Goal: Task Accomplishment & Management: Use online tool/utility

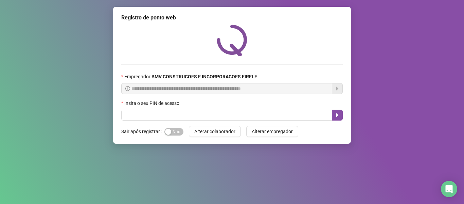
click at [294, 184] on div "**********" at bounding box center [232, 102] width 464 height 204
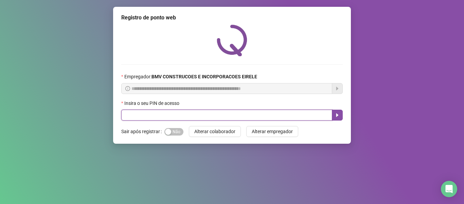
click at [136, 116] on input "text" at bounding box center [226, 114] width 211 height 11
type input "*****"
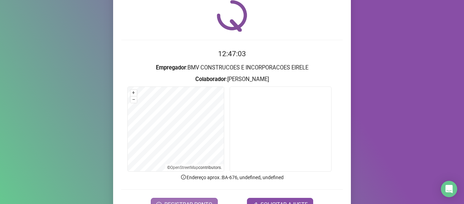
scroll to position [62, 0]
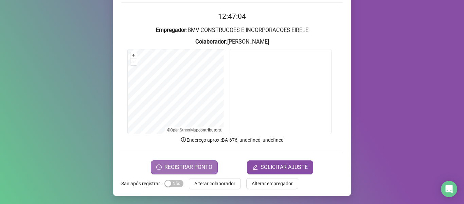
click at [167, 165] on span "REGISTRAR PONTO" at bounding box center [189, 167] width 48 height 8
click at [167, 165] on body "Página inicial Registrar ponto Espelho de ponto Meus registros Minhas solicitaç…" at bounding box center [232, 102] width 464 height 204
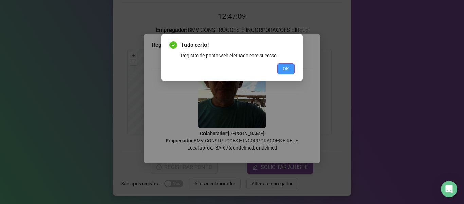
click at [287, 68] on span "OK" at bounding box center [286, 68] width 6 height 7
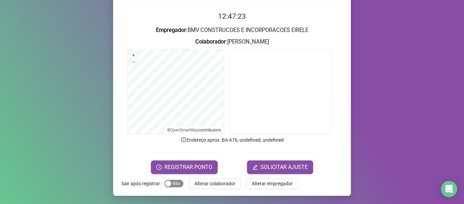
click at [166, 183] on div "button" at bounding box center [168, 183] width 6 height 6
click at [196, 169] on span "REGISTRAR PONTO" at bounding box center [189, 167] width 48 height 8
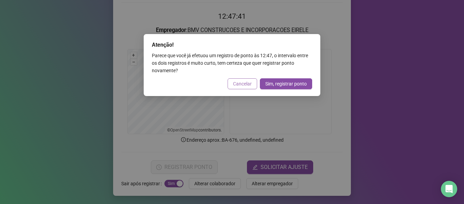
click at [247, 84] on span "Cancelar" at bounding box center [242, 83] width 19 height 7
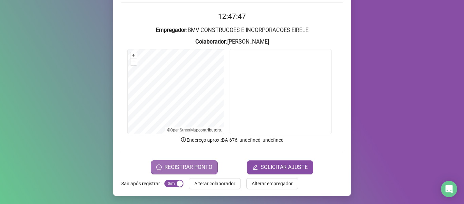
click at [195, 165] on span "REGISTRAR PONTO" at bounding box center [189, 167] width 48 height 8
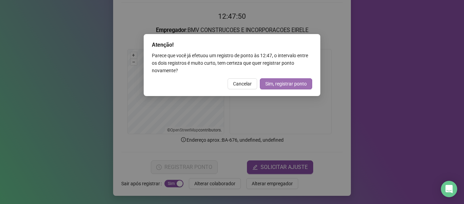
click at [274, 84] on span "Sim, registrar ponto" at bounding box center [286, 83] width 41 height 7
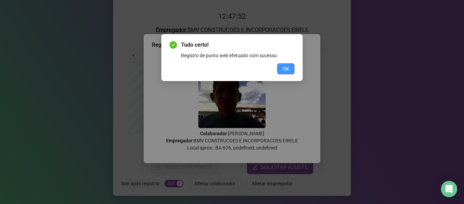
click at [281, 68] on button "OK" at bounding box center [285, 68] width 17 height 11
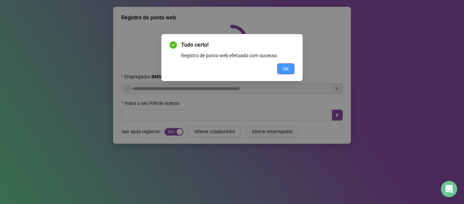
scroll to position [0, 0]
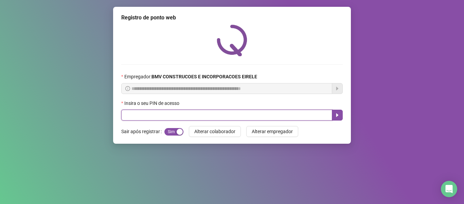
click at [241, 113] on input "text" at bounding box center [226, 114] width 211 height 11
type input "*****"
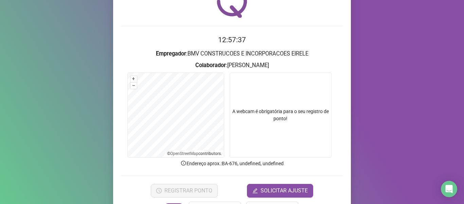
scroll to position [62, 0]
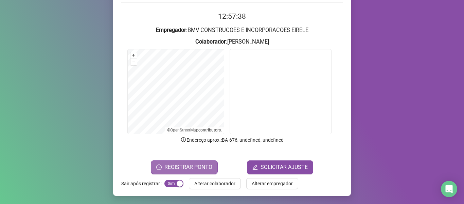
click at [190, 166] on span "REGISTRAR PONTO" at bounding box center [189, 167] width 48 height 8
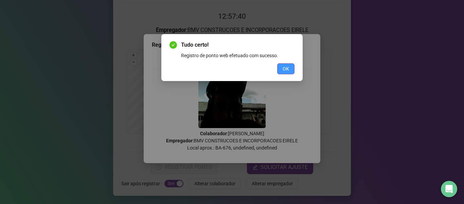
click at [284, 65] on span "OK" at bounding box center [286, 68] width 6 height 7
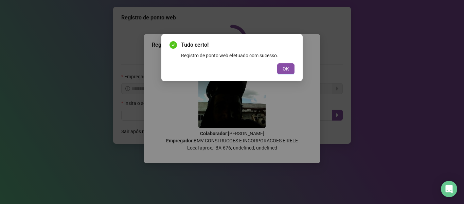
scroll to position [0, 0]
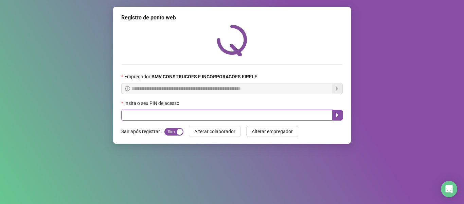
click at [278, 116] on input "text" at bounding box center [226, 114] width 211 height 11
type input "*****"
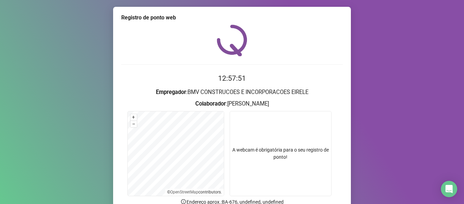
scroll to position [62, 0]
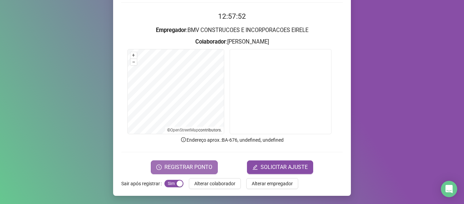
click at [194, 166] on span "REGISTRAR PONTO" at bounding box center [189, 167] width 48 height 8
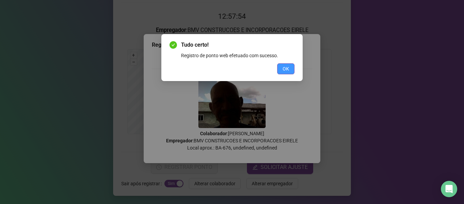
click at [289, 65] on span "OK" at bounding box center [286, 68] width 6 height 7
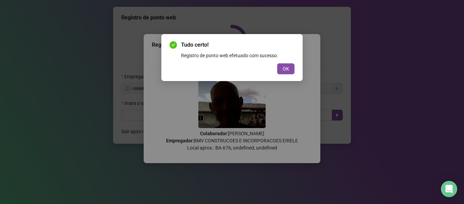
scroll to position [0, 0]
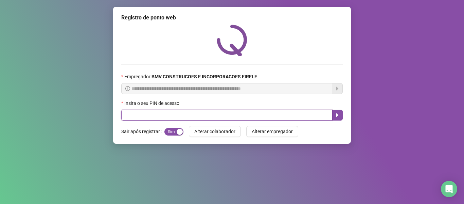
click at [295, 114] on input "text" at bounding box center [226, 114] width 211 height 11
type input "*****"
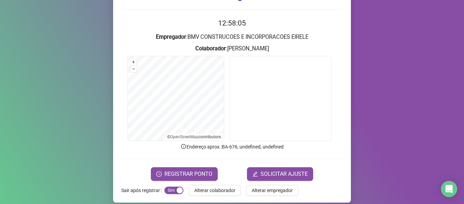
scroll to position [62, 0]
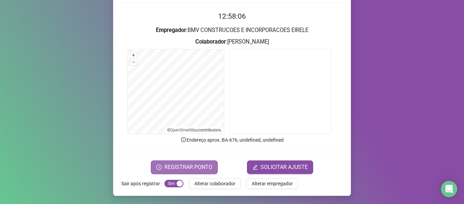
click at [184, 167] on span "REGISTRAR PONTO" at bounding box center [189, 167] width 48 height 8
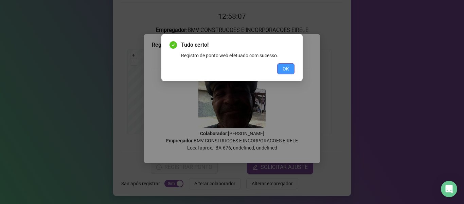
click at [283, 65] on span "OK" at bounding box center [286, 68] width 6 height 7
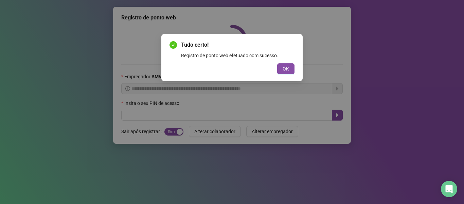
scroll to position [0, 0]
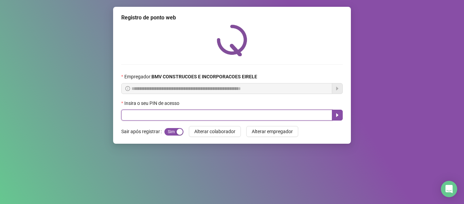
click at [303, 116] on input "text" at bounding box center [226, 114] width 211 height 11
type input "*****"
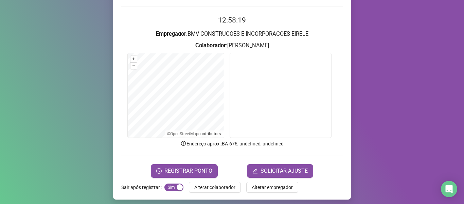
scroll to position [62, 0]
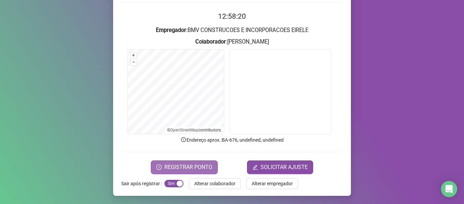
click at [201, 165] on span "REGISTRAR PONTO" at bounding box center [189, 167] width 48 height 8
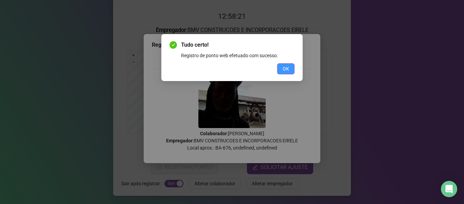
click at [291, 66] on button "OK" at bounding box center [285, 68] width 17 height 11
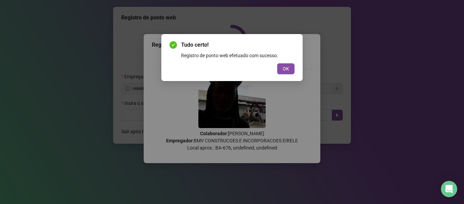
scroll to position [0, 0]
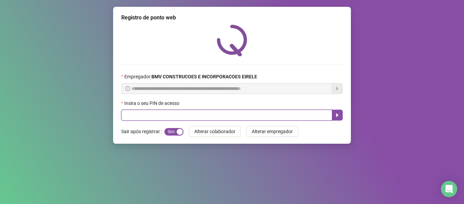
click at [313, 117] on input "text" at bounding box center [226, 114] width 211 height 11
type input "*****"
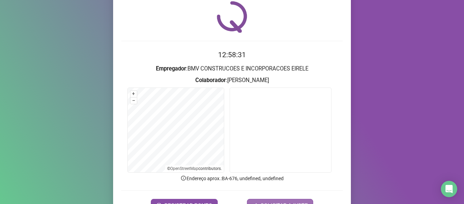
scroll to position [62, 0]
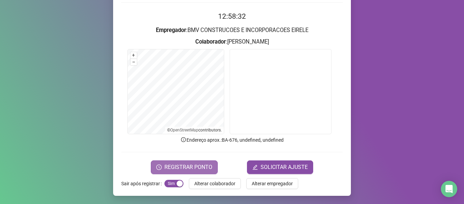
click at [190, 170] on span "REGISTRAR PONTO" at bounding box center [189, 167] width 48 height 8
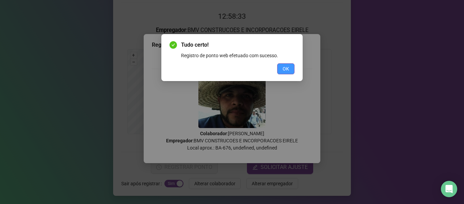
click at [284, 67] on span "OK" at bounding box center [286, 68] width 6 height 7
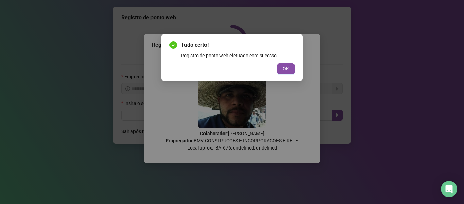
scroll to position [0, 0]
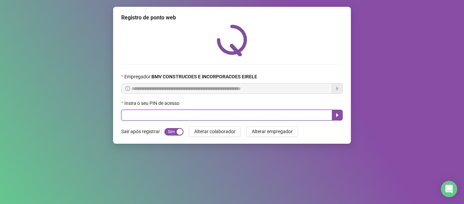
click at [311, 116] on input "text" at bounding box center [226, 114] width 211 height 11
type input "*****"
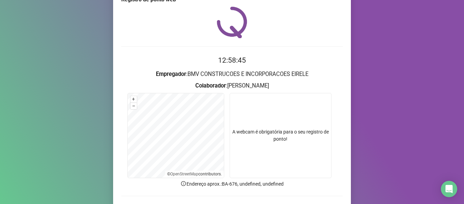
scroll to position [34, 0]
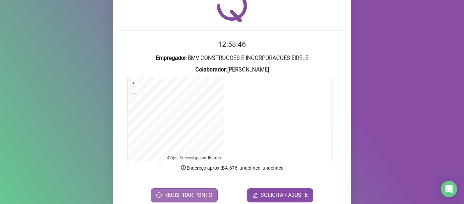
click at [181, 189] on button "REGISTRAR PONTO" at bounding box center [184, 195] width 67 height 14
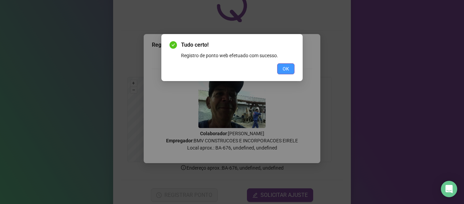
click at [283, 69] on span "OK" at bounding box center [286, 68] width 6 height 7
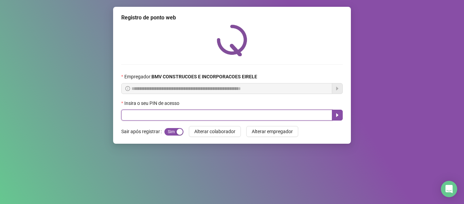
click at [303, 118] on input "text" at bounding box center [226, 114] width 211 height 11
type input "*****"
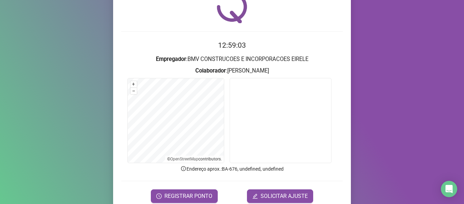
scroll to position [62, 0]
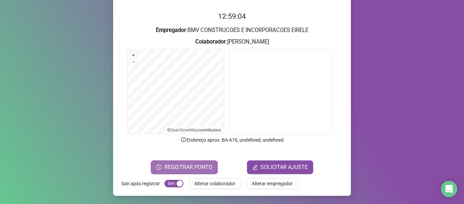
click at [196, 163] on span "REGISTRAR PONTO" at bounding box center [189, 167] width 48 height 8
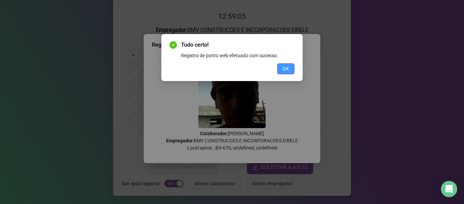
click at [279, 68] on button "OK" at bounding box center [285, 68] width 17 height 11
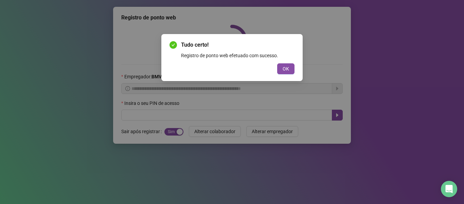
scroll to position [0, 0]
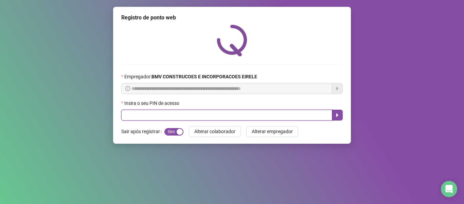
click at [294, 112] on input "text" at bounding box center [226, 114] width 211 height 11
type input "*****"
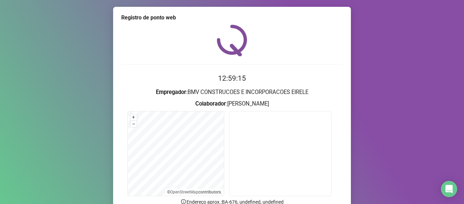
scroll to position [62, 0]
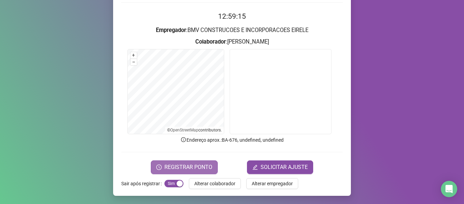
click at [198, 162] on button "REGISTRAR PONTO" at bounding box center [184, 167] width 67 height 14
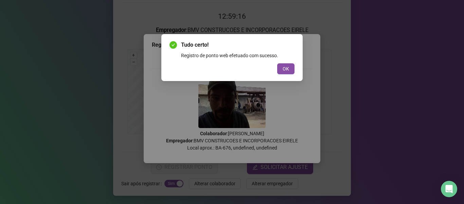
drag, startPoint x: 285, startPoint y: 68, endPoint x: 294, endPoint y: 98, distance: 31.5
click at [285, 68] on span "OK" at bounding box center [286, 68] width 6 height 7
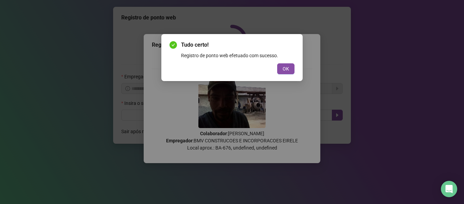
scroll to position [0, 0]
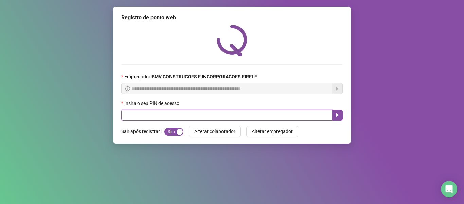
click at [311, 114] on input "text" at bounding box center [226, 114] width 211 height 11
type input "*****"
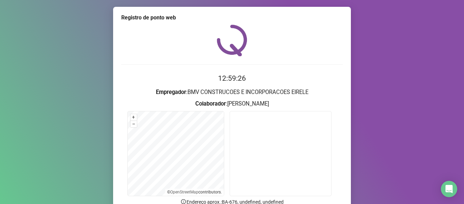
scroll to position [62, 0]
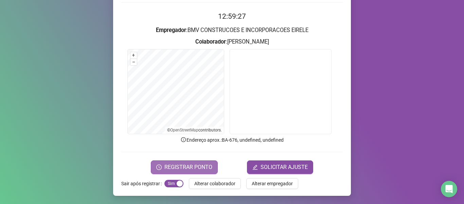
click at [166, 171] on span "REGISTRAR PONTO" at bounding box center [189, 167] width 48 height 8
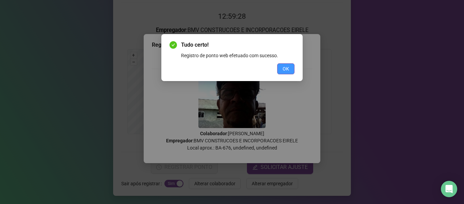
click at [289, 68] on button "OK" at bounding box center [285, 68] width 17 height 11
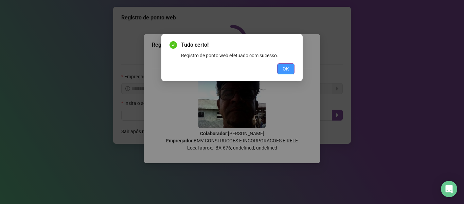
scroll to position [0, 0]
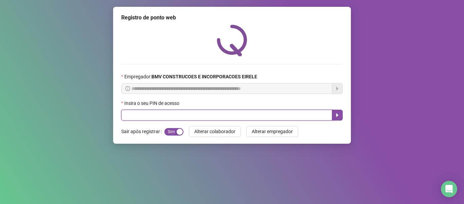
click at [270, 112] on input "text" at bounding box center [226, 114] width 211 height 11
type input "*****"
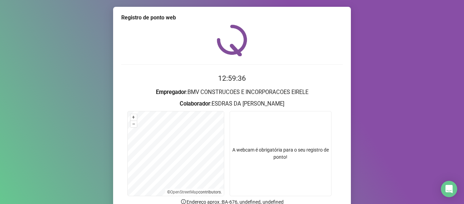
scroll to position [62, 0]
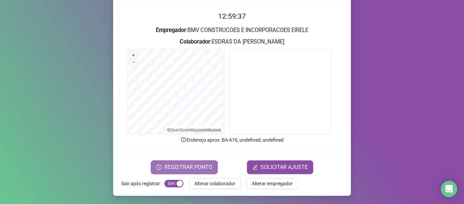
click at [203, 165] on span "REGISTRAR PONTO" at bounding box center [189, 167] width 48 height 8
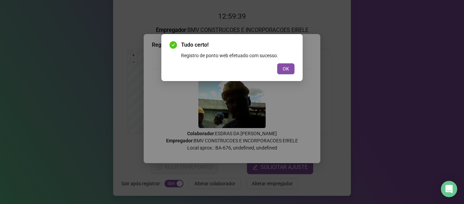
click at [284, 75] on div "Tudo certo! Registro de ponto web efetuado com sucesso. OK" at bounding box center [231, 57] width 141 height 47
drag, startPoint x: 288, startPoint y: 69, endPoint x: 308, endPoint y: 119, distance: 53.8
click at [289, 70] on span "OK" at bounding box center [286, 68] width 6 height 7
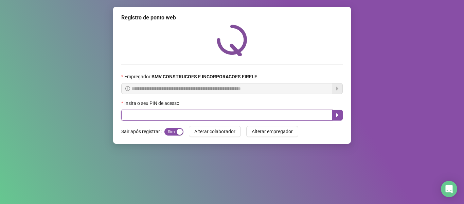
click at [322, 118] on input "text" at bounding box center [226, 114] width 211 height 11
type input "*****"
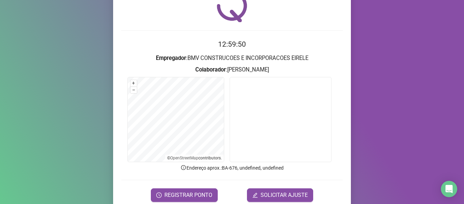
scroll to position [62, 0]
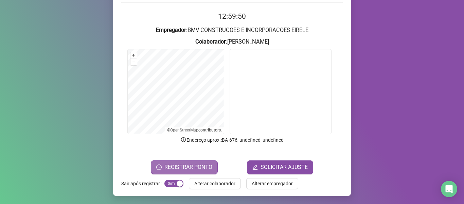
click at [176, 167] on span "REGISTRAR PONTO" at bounding box center [189, 167] width 48 height 8
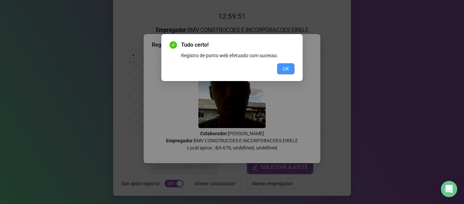
click at [289, 72] on span "OK" at bounding box center [286, 68] width 6 height 7
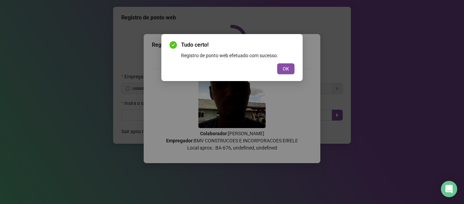
scroll to position [0, 0]
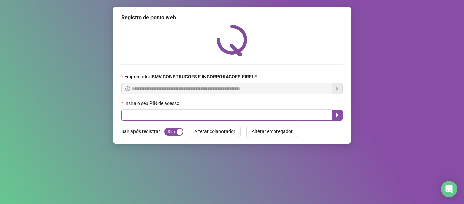
click at [288, 114] on input "text" at bounding box center [226, 114] width 211 height 11
type input "*****"
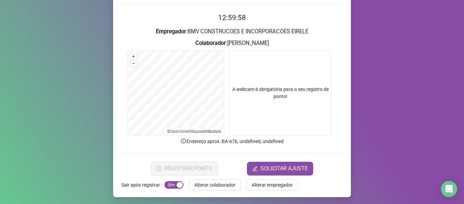
scroll to position [62, 0]
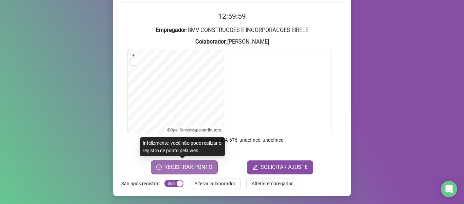
click at [196, 169] on span "REGISTRAR PONTO" at bounding box center [189, 167] width 48 height 8
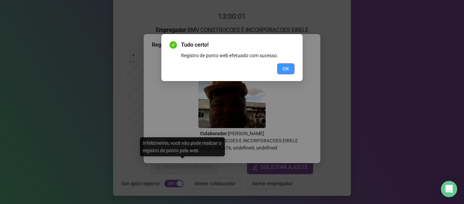
click at [290, 73] on button "OK" at bounding box center [285, 68] width 17 height 11
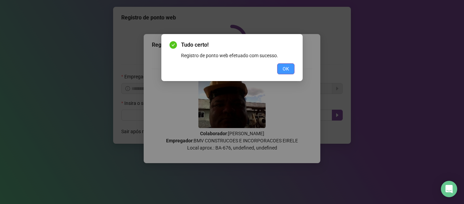
scroll to position [0, 0]
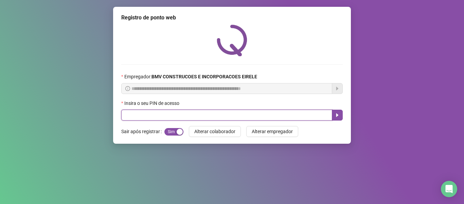
click at [294, 118] on input "text" at bounding box center [226, 114] width 211 height 11
type input "*****"
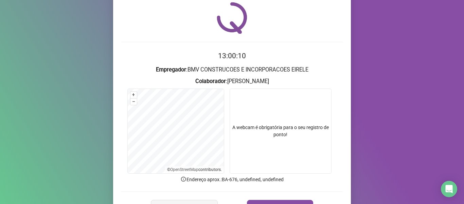
scroll to position [34, 0]
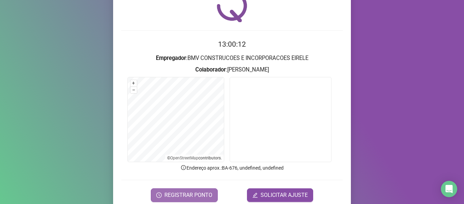
click at [205, 195] on span "REGISTRAR PONTO" at bounding box center [189, 195] width 48 height 8
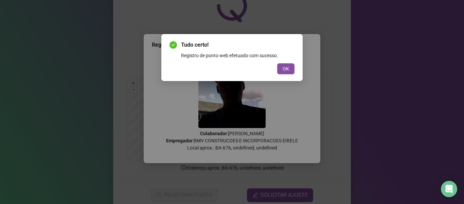
click at [286, 68] on span "OK" at bounding box center [286, 68] width 6 height 7
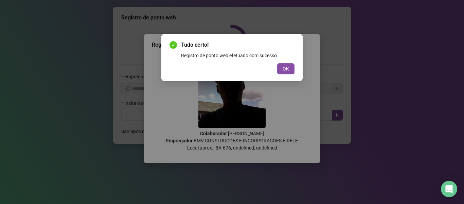
scroll to position [0, 0]
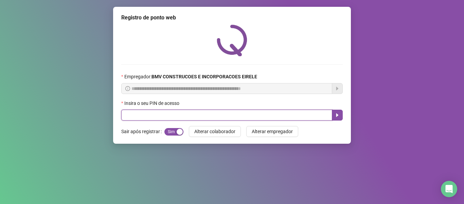
click at [280, 117] on input "text" at bounding box center [226, 114] width 211 height 11
type input "*****"
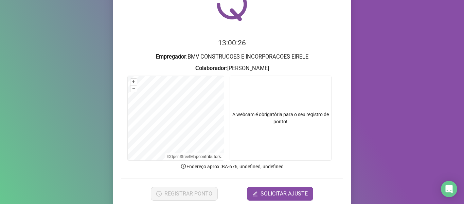
scroll to position [62, 0]
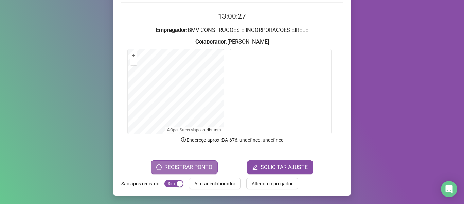
click at [171, 165] on span "REGISTRAR PONTO" at bounding box center [189, 167] width 48 height 8
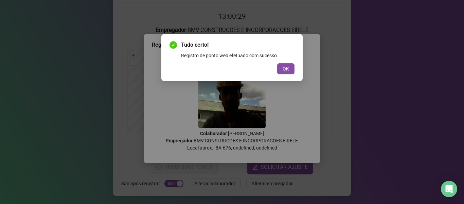
click at [285, 72] on span "OK" at bounding box center [286, 68] width 6 height 7
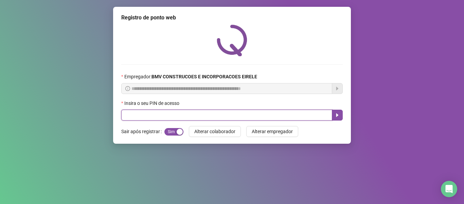
click at [304, 112] on input "text" at bounding box center [226, 114] width 211 height 11
type input "*****"
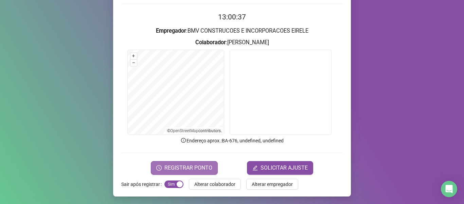
scroll to position [62, 0]
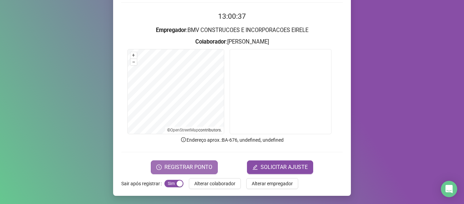
click at [205, 165] on span "REGISTRAR PONTO" at bounding box center [189, 167] width 48 height 8
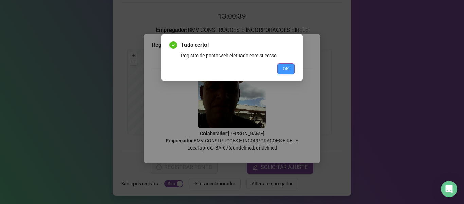
click at [285, 67] on span "OK" at bounding box center [286, 68] width 6 height 7
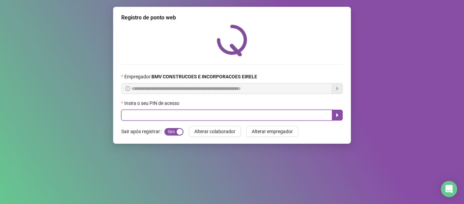
click at [320, 117] on input "text" at bounding box center [226, 114] width 211 height 11
type input "*****"
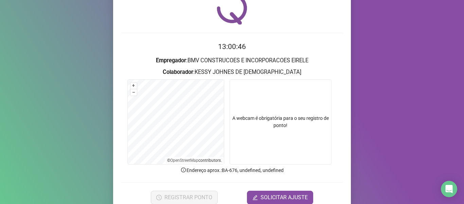
scroll to position [62, 0]
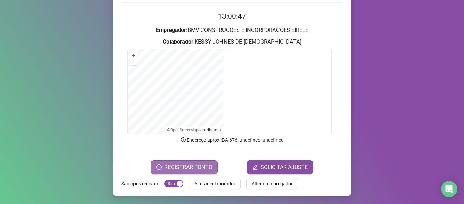
click at [191, 165] on span "REGISTRAR PONTO" at bounding box center [189, 167] width 48 height 8
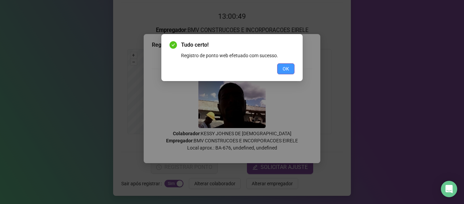
click at [285, 68] on span "OK" at bounding box center [286, 68] width 6 height 7
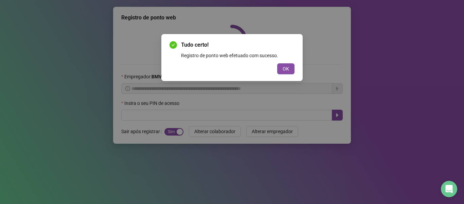
scroll to position [0, 0]
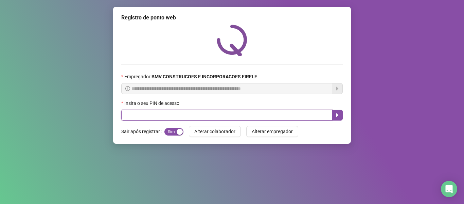
click at [305, 113] on input "text" at bounding box center [226, 114] width 211 height 11
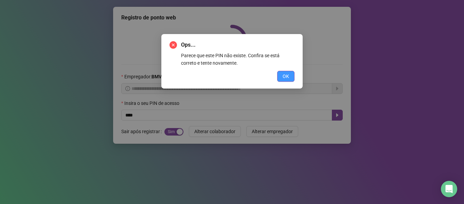
click at [288, 74] on span "OK" at bounding box center [286, 75] width 6 height 7
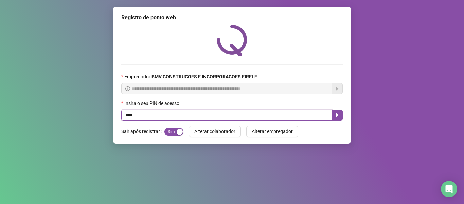
click at [289, 117] on input "****" at bounding box center [226, 114] width 211 height 11
type input "*****"
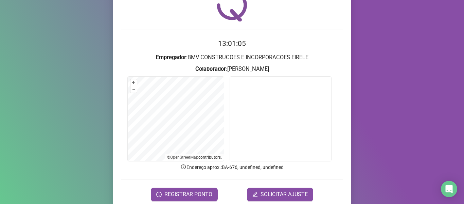
scroll to position [62, 0]
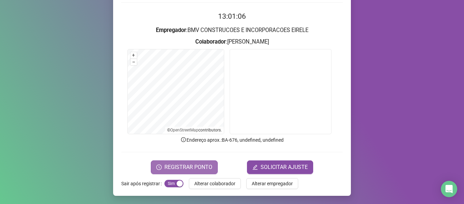
click at [193, 167] on span "REGISTRAR PONTO" at bounding box center [189, 167] width 48 height 8
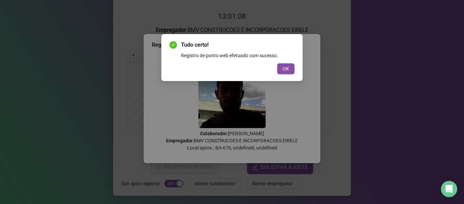
click at [284, 67] on span "OK" at bounding box center [286, 68] width 6 height 7
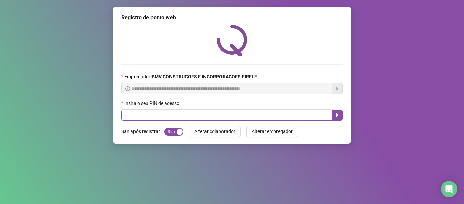
click at [305, 115] on input "text" at bounding box center [226, 114] width 211 height 11
type input "*****"
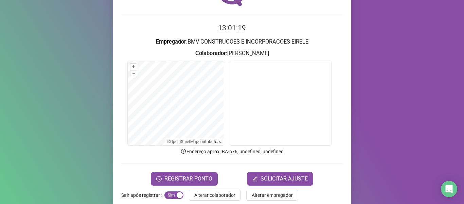
scroll to position [62, 0]
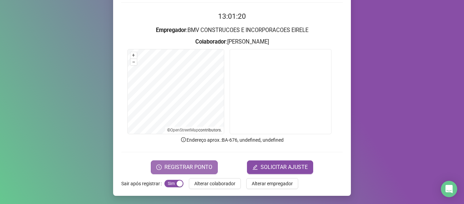
click at [172, 167] on span "REGISTRAR PONTO" at bounding box center [189, 167] width 48 height 8
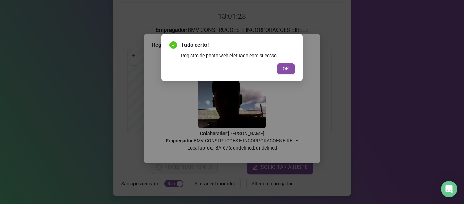
click at [284, 69] on span "OK" at bounding box center [286, 68] width 6 height 7
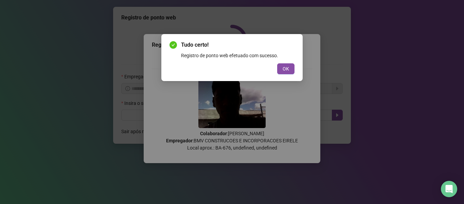
scroll to position [0, 0]
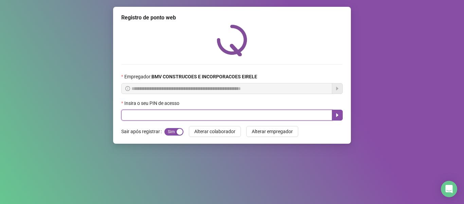
click at [266, 113] on input "text" at bounding box center [226, 114] width 211 height 11
type input "*****"
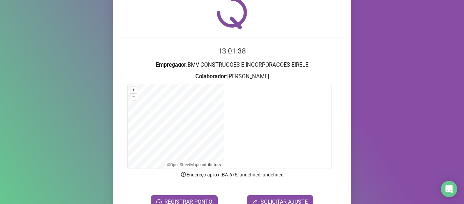
scroll to position [62, 0]
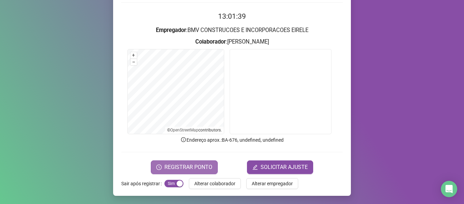
click at [181, 165] on span "REGISTRAR PONTO" at bounding box center [189, 167] width 48 height 8
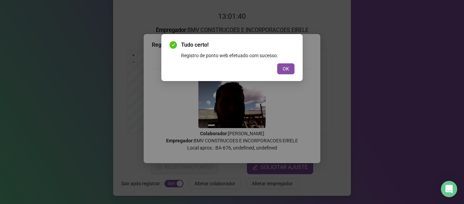
click at [280, 67] on button "OK" at bounding box center [285, 68] width 17 height 11
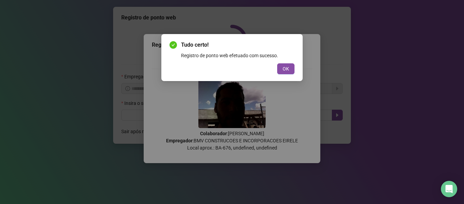
scroll to position [0, 0]
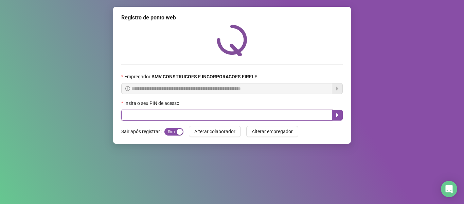
click at [300, 113] on input "text" at bounding box center [226, 114] width 211 height 11
type input "*****"
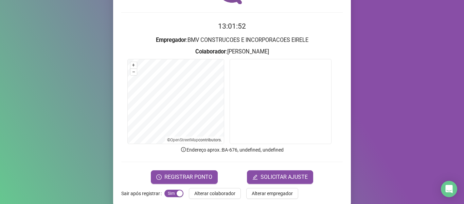
scroll to position [62, 0]
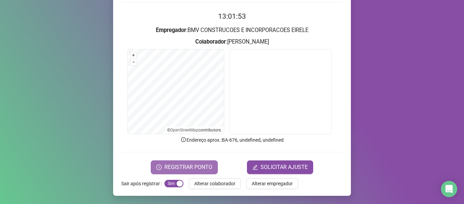
click at [192, 167] on span "REGISTRAR PONTO" at bounding box center [189, 167] width 48 height 8
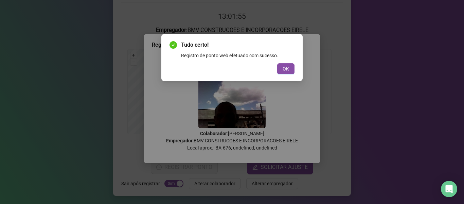
click at [288, 68] on span "OK" at bounding box center [286, 68] width 6 height 7
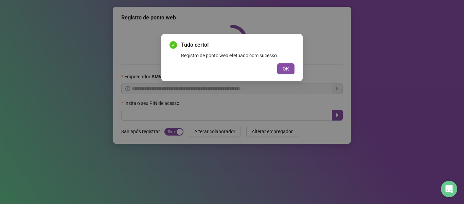
scroll to position [0, 0]
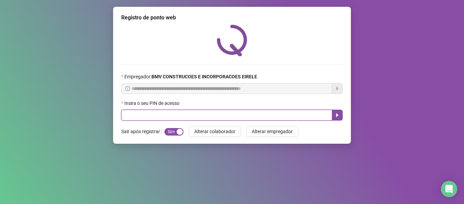
click at [272, 117] on input "text" at bounding box center [226, 114] width 211 height 11
type input "*****"
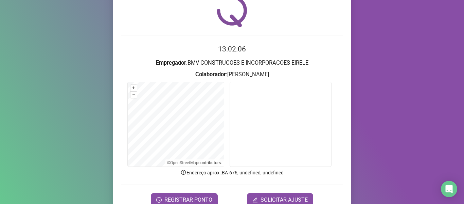
scroll to position [62, 0]
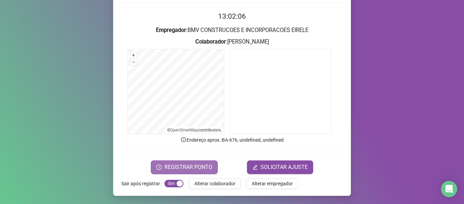
click at [193, 161] on button "REGISTRAR PONTO" at bounding box center [184, 167] width 67 height 14
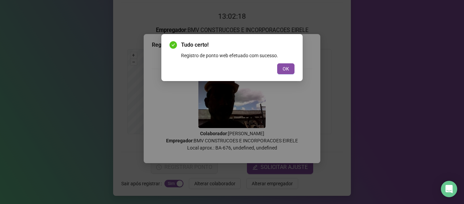
click at [301, 69] on div "Tudo certo! Registro de ponto web efetuado com sucesso. OK" at bounding box center [231, 57] width 141 height 47
click at [289, 69] on span "OK" at bounding box center [286, 68] width 6 height 7
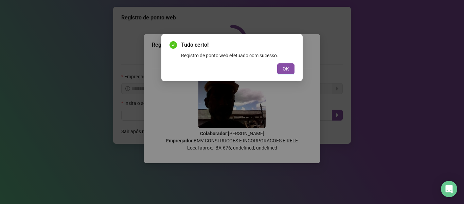
scroll to position [0, 0]
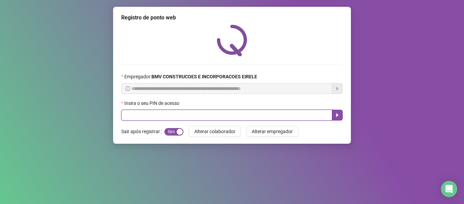
click at [301, 112] on input "text" at bounding box center [226, 114] width 211 height 11
type input "*****"
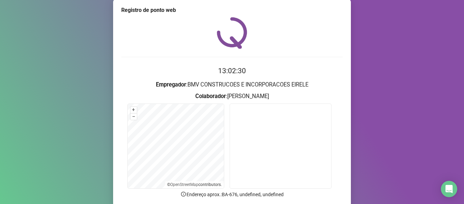
scroll to position [62, 0]
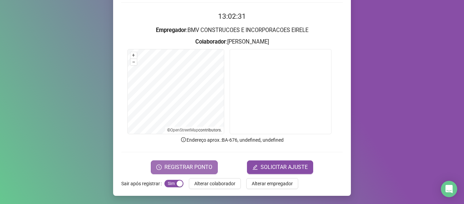
click at [195, 164] on span "REGISTRAR PONTO" at bounding box center [189, 167] width 48 height 8
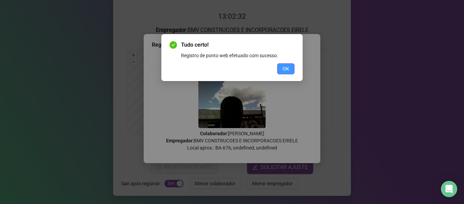
click at [290, 70] on button "OK" at bounding box center [285, 68] width 17 height 11
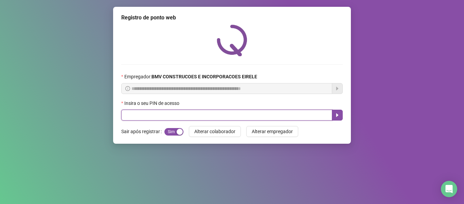
click at [321, 114] on input "text" at bounding box center [226, 114] width 211 height 11
type input "*****"
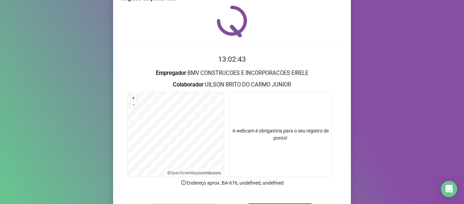
scroll to position [34, 0]
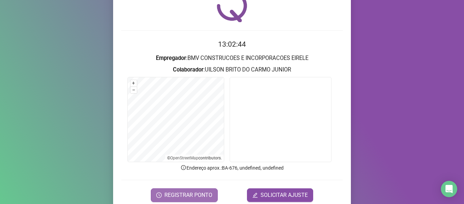
click at [208, 194] on span "REGISTRAR PONTO" at bounding box center [189, 195] width 48 height 8
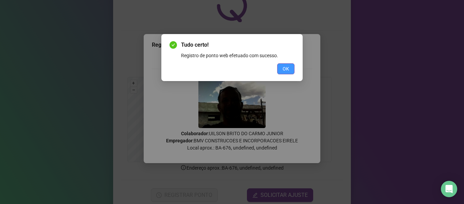
click at [289, 64] on button "OK" at bounding box center [285, 68] width 17 height 11
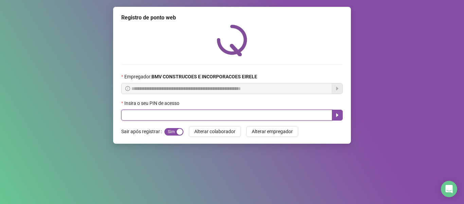
click at [303, 112] on input "text" at bounding box center [226, 114] width 211 height 11
type input "*****"
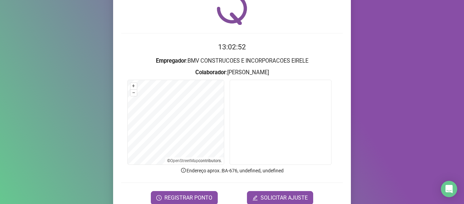
scroll to position [62, 0]
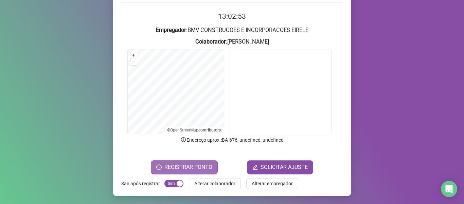
click at [201, 165] on span "REGISTRAR PONTO" at bounding box center [189, 167] width 48 height 8
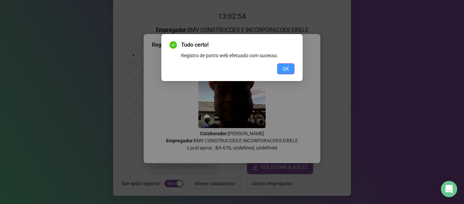
click at [286, 68] on span "OK" at bounding box center [286, 68] width 6 height 7
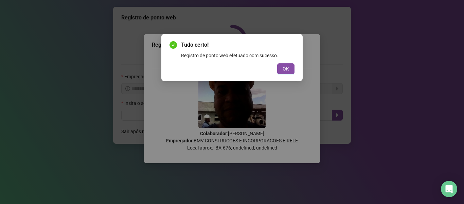
scroll to position [0, 0]
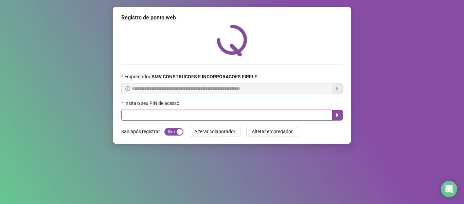
click at [305, 114] on input "text" at bounding box center [226, 114] width 211 height 11
type input "*****"
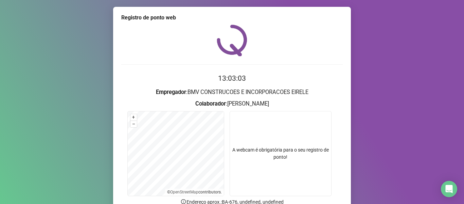
scroll to position [62, 0]
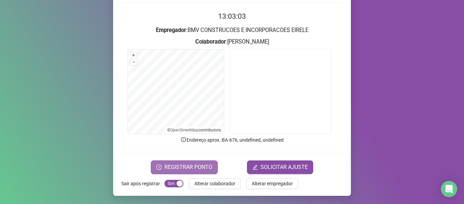
click at [195, 165] on span "REGISTRAR PONTO" at bounding box center [189, 167] width 48 height 8
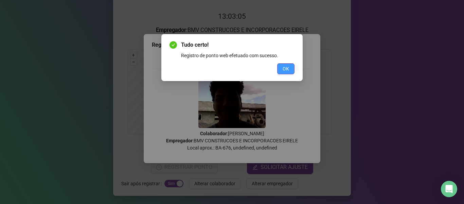
click at [285, 71] on span "OK" at bounding box center [286, 68] width 6 height 7
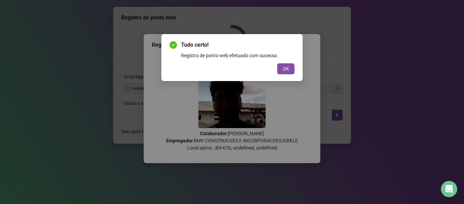
scroll to position [0, 0]
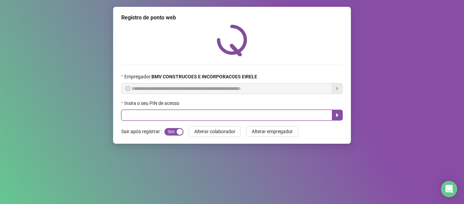
click at [304, 112] on input "text" at bounding box center [226, 114] width 211 height 11
type input "*****"
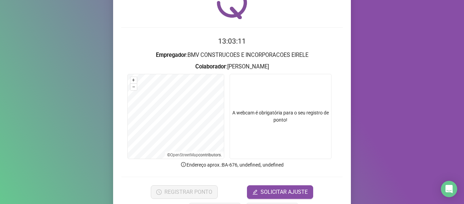
scroll to position [62, 0]
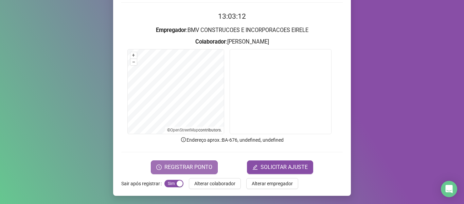
click at [161, 169] on button "REGISTRAR PONTO" at bounding box center [184, 167] width 67 height 14
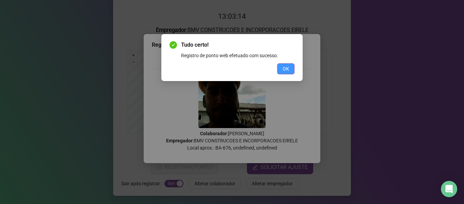
click at [286, 71] on span "OK" at bounding box center [286, 68] width 6 height 7
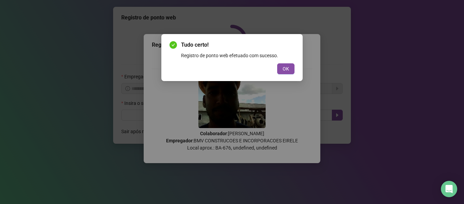
scroll to position [0, 0]
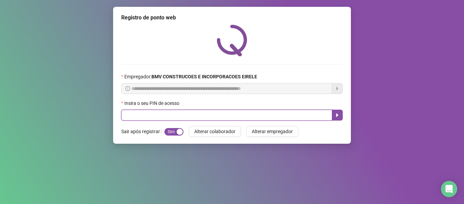
click at [304, 109] on input "text" at bounding box center [226, 114] width 211 height 11
type input "*****"
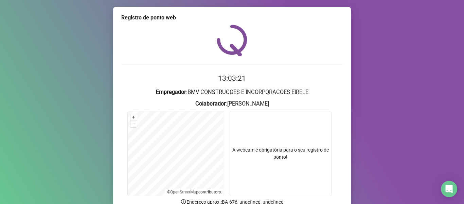
scroll to position [62, 0]
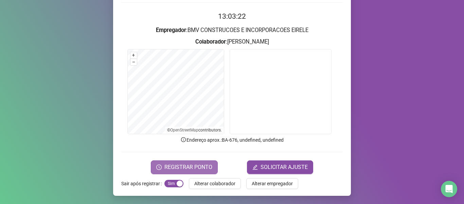
click at [180, 163] on span "REGISTRAR PONTO" at bounding box center [189, 167] width 48 height 8
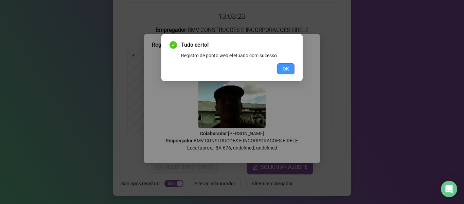
click at [286, 70] on span "OK" at bounding box center [286, 68] width 6 height 7
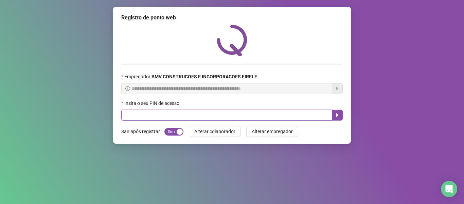
click at [285, 112] on input "text" at bounding box center [226, 114] width 211 height 11
type input "*****"
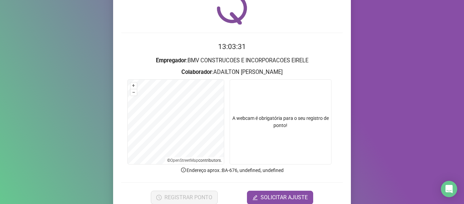
scroll to position [62, 0]
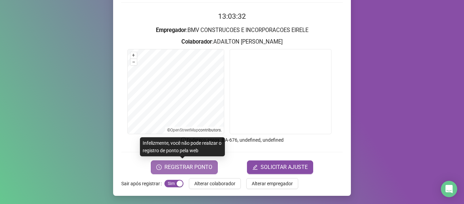
click at [205, 166] on span "REGISTRAR PONTO" at bounding box center [189, 167] width 48 height 8
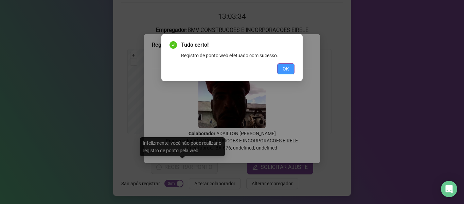
click at [285, 70] on span "OK" at bounding box center [286, 68] width 6 height 7
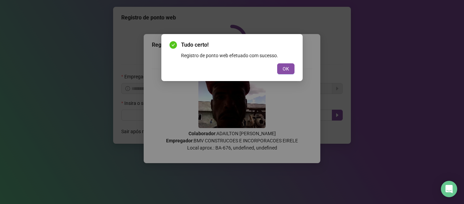
scroll to position [0, 0]
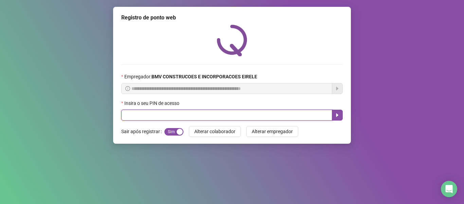
click at [318, 115] on input "text" at bounding box center [226, 114] width 211 height 11
type input "*****"
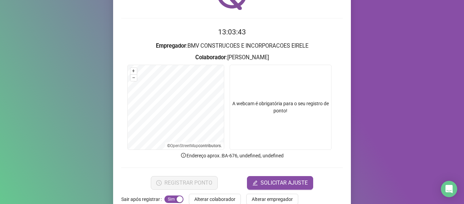
scroll to position [62, 0]
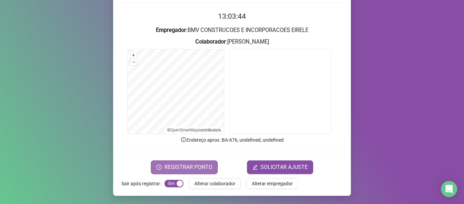
click at [187, 168] on span "REGISTRAR PONTO" at bounding box center [189, 167] width 48 height 8
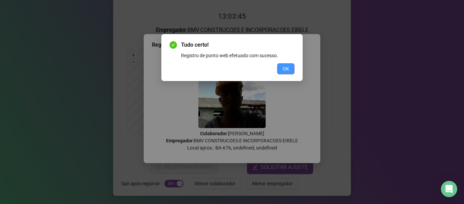
click at [287, 68] on span "OK" at bounding box center [286, 68] width 6 height 7
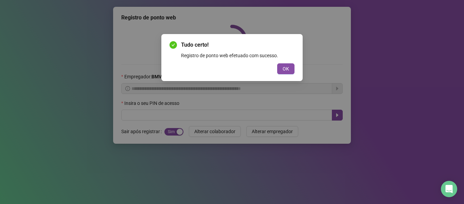
scroll to position [0, 0]
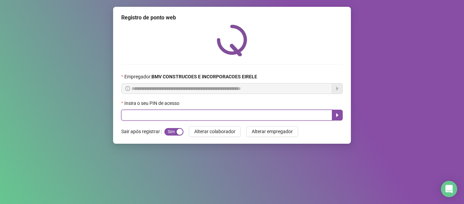
click at [314, 117] on input "text" at bounding box center [226, 114] width 211 height 11
type input "*****"
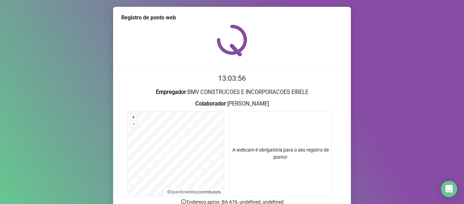
scroll to position [62, 0]
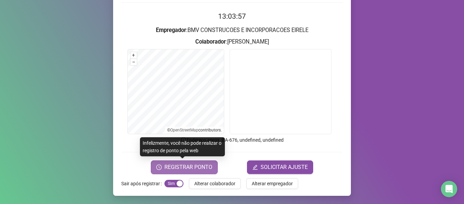
click at [195, 168] on span "REGISTRAR PONTO" at bounding box center [189, 167] width 48 height 8
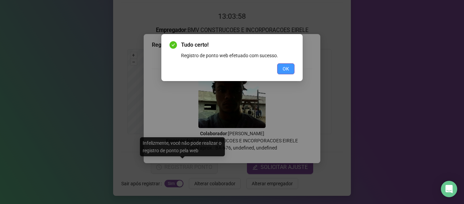
click at [281, 67] on button "OK" at bounding box center [285, 68] width 17 height 11
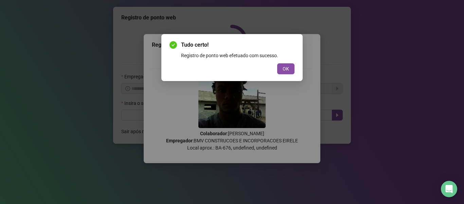
scroll to position [0, 0]
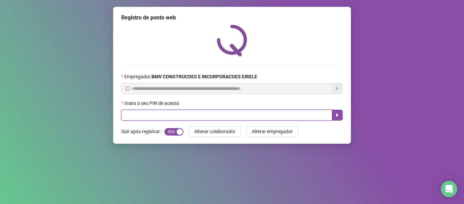
click at [289, 113] on input "text" at bounding box center [226, 114] width 211 height 11
type input "*****"
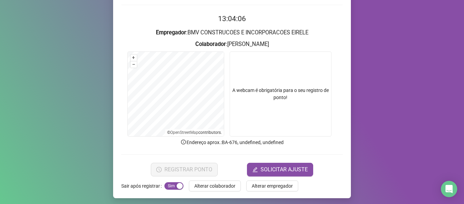
scroll to position [62, 0]
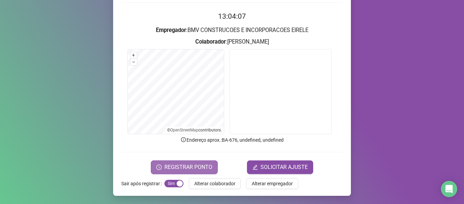
click at [199, 163] on span "REGISTRAR PONTO" at bounding box center [189, 167] width 48 height 8
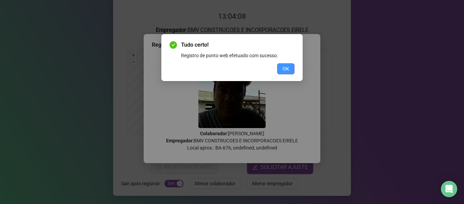
click at [284, 68] on span "OK" at bounding box center [286, 68] width 6 height 7
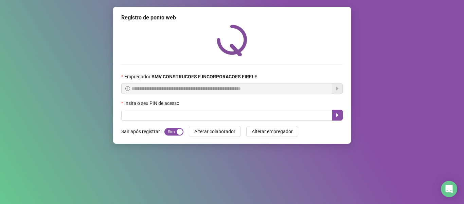
scroll to position [0, 0]
click at [296, 108] on div "Insira o seu PIN de acesso" at bounding box center [232, 104] width 222 height 10
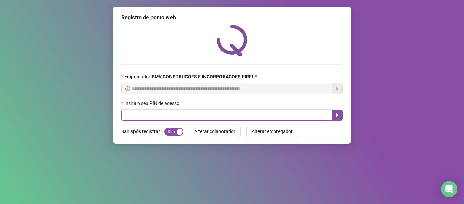
click at [296, 112] on input "text" at bounding box center [226, 114] width 211 height 11
type input "*****"
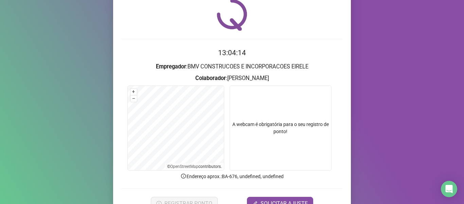
scroll to position [62, 0]
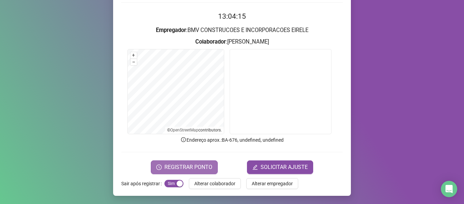
click at [192, 165] on span "REGISTRAR PONTO" at bounding box center [189, 167] width 48 height 8
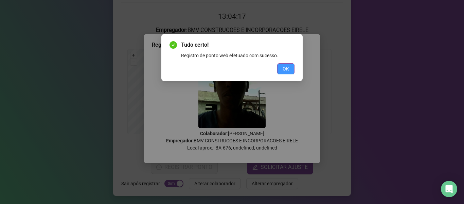
click at [286, 68] on span "OK" at bounding box center [286, 68] width 6 height 7
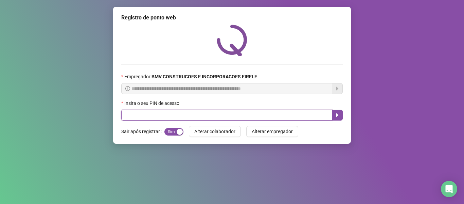
click at [294, 114] on input "text" at bounding box center [226, 114] width 211 height 11
type input "*****"
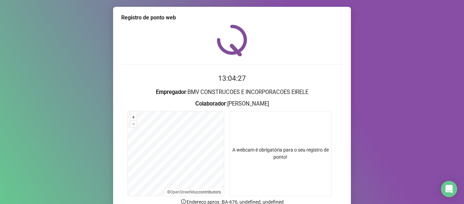
scroll to position [62, 0]
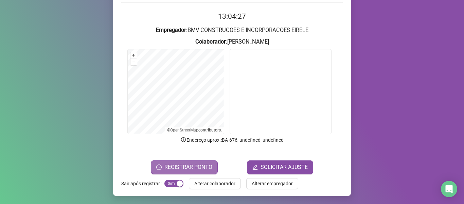
click at [203, 164] on span "REGISTRAR PONTO" at bounding box center [189, 167] width 48 height 8
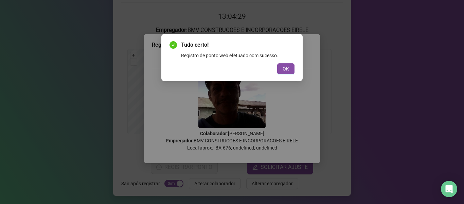
click at [286, 63] on div "Tudo certo! Registro de ponto web efetuado com sucesso. OK" at bounding box center [232, 57] width 125 height 33
click at [287, 71] on span "OK" at bounding box center [286, 68] width 6 height 7
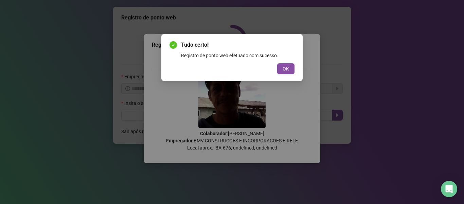
scroll to position [0, 0]
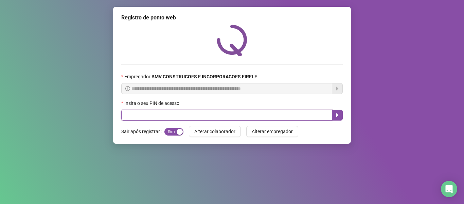
click at [312, 118] on input "text" at bounding box center [226, 114] width 211 height 11
type input "*****"
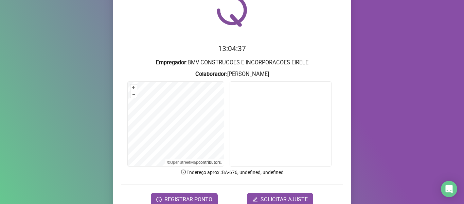
scroll to position [62, 0]
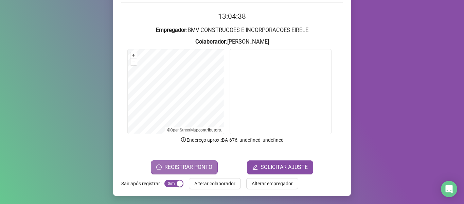
click at [192, 165] on span "REGISTRAR PONTO" at bounding box center [189, 167] width 48 height 8
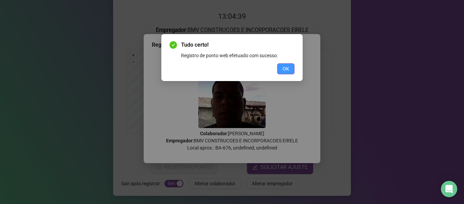
click at [288, 65] on span "OK" at bounding box center [286, 68] width 6 height 7
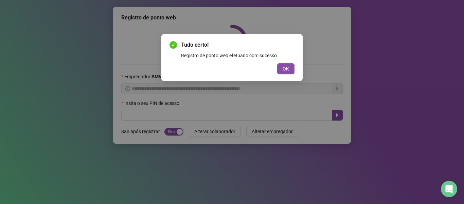
scroll to position [0, 0]
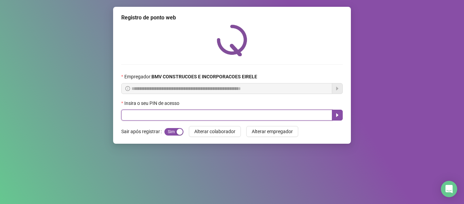
click at [312, 116] on input "text" at bounding box center [226, 114] width 211 height 11
type input "*****"
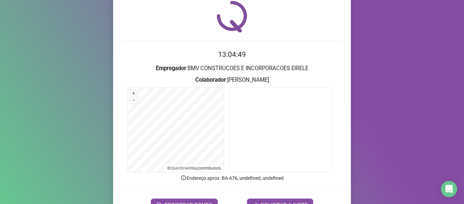
scroll to position [62, 0]
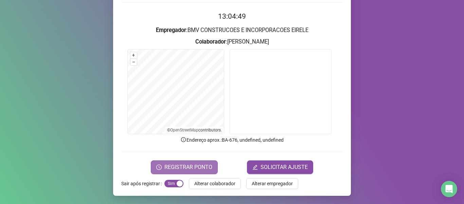
click at [209, 164] on span "REGISTRAR PONTO" at bounding box center [189, 167] width 48 height 8
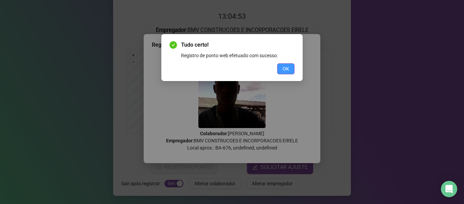
drag, startPoint x: 280, startPoint y: 62, endPoint x: 282, endPoint y: 65, distance: 3.5
click at [281, 62] on div "Tudo certo! Registro de ponto web efetuado com sucesso. OK" at bounding box center [232, 57] width 125 height 33
click at [282, 65] on button "OK" at bounding box center [285, 68] width 17 height 11
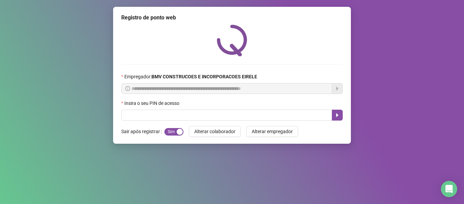
scroll to position [0, 0]
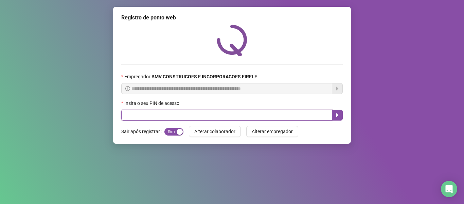
click at [284, 117] on input "text" at bounding box center [226, 114] width 211 height 11
type input "*****"
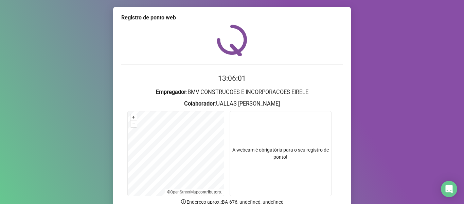
scroll to position [62, 0]
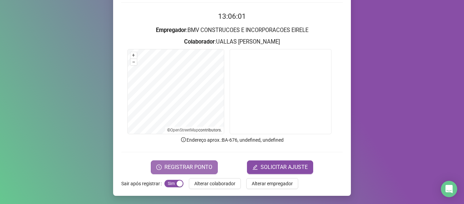
click at [192, 162] on button "REGISTRAR PONTO" at bounding box center [184, 167] width 67 height 14
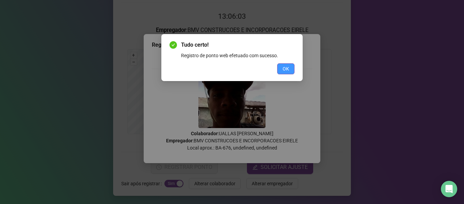
click at [285, 66] on span "OK" at bounding box center [286, 68] width 6 height 7
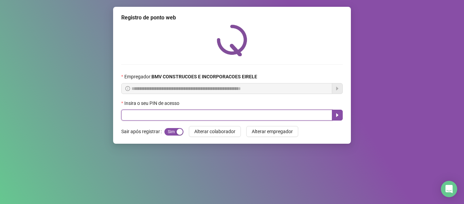
click at [301, 118] on input "text" at bounding box center [226, 114] width 211 height 11
type input "*****"
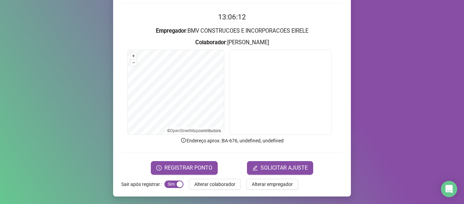
scroll to position [62, 0]
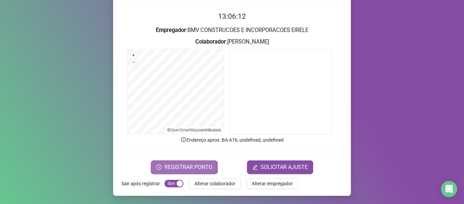
click at [187, 160] on button "REGISTRAR PONTO" at bounding box center [184, 167] width 67 height 14
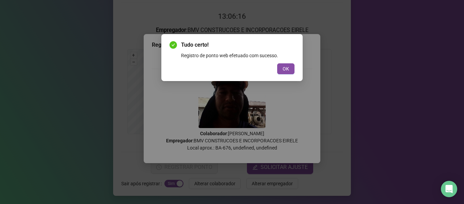
click at [283, 68] on button "OK" at bounding box center [285, 68] width 17 height 11
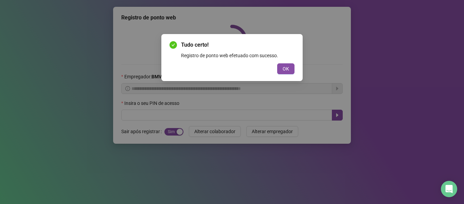
scroll to position [0, 0]
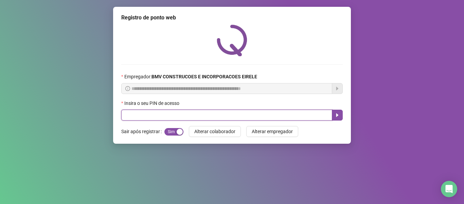
click at [306, 112] on input "text" at bounding box center [226, 114] width 211 height 11
type input "*****"
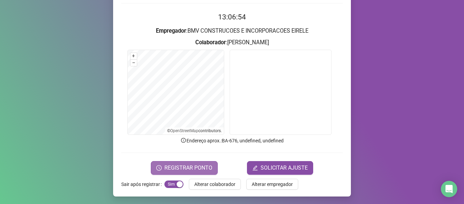
scroll to position [62, 0]
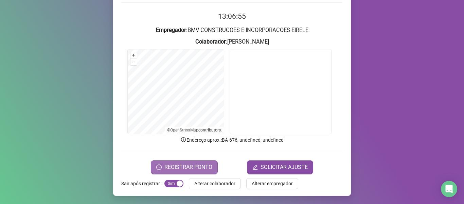
click at [171, 167] on span "REGISTRAR PONTO" at bounding box center [189, 167] width 48 height 8
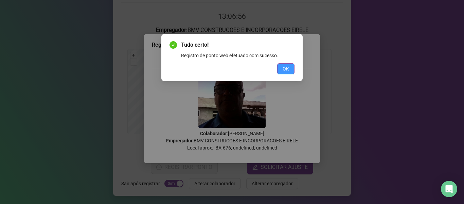
click at [280, 67] on button "OK" at bounding box center [285, 68] width 17 height 11
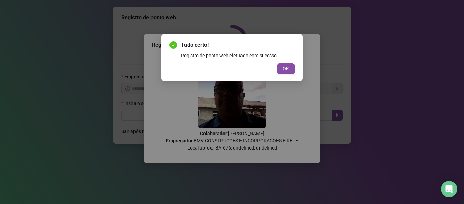
scroll to position [0, 0]
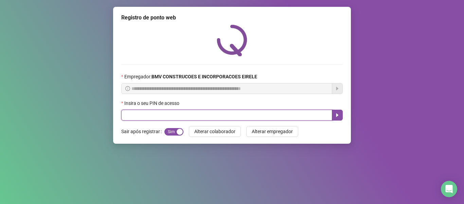
click at [307, 115] on input "text" at bounding box center [226, 114] width 211 height 11
type input "*****"
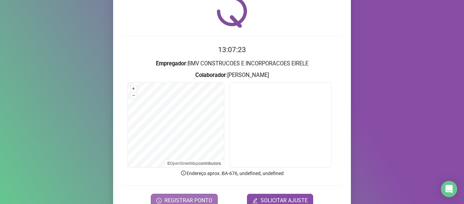
scroll to position [62, 0]
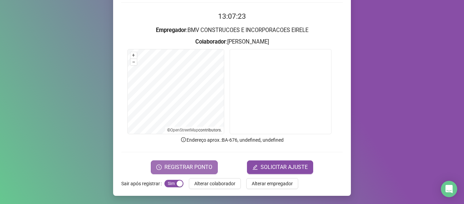
click at [174, 169] on span "REGISTRAR PONTO" at bounding box center [189, 167] width 48 height 8
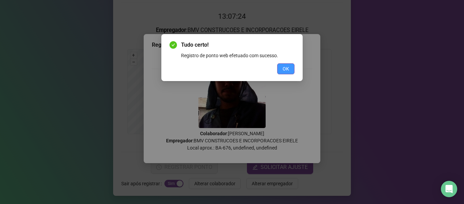
click at [283, 65] on button "OK" at bounding box center [285, 68] width 17 height 11
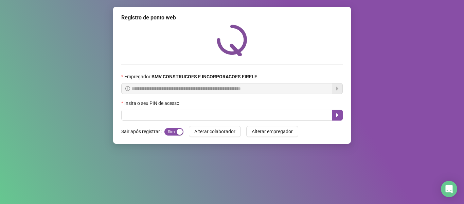
scroll to position [0, 0]
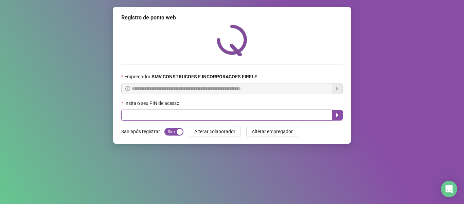
click at [296, 116] on input "text" at bounding box center [226, 114] width 211 height 11
